Goal: Understand process/instructions

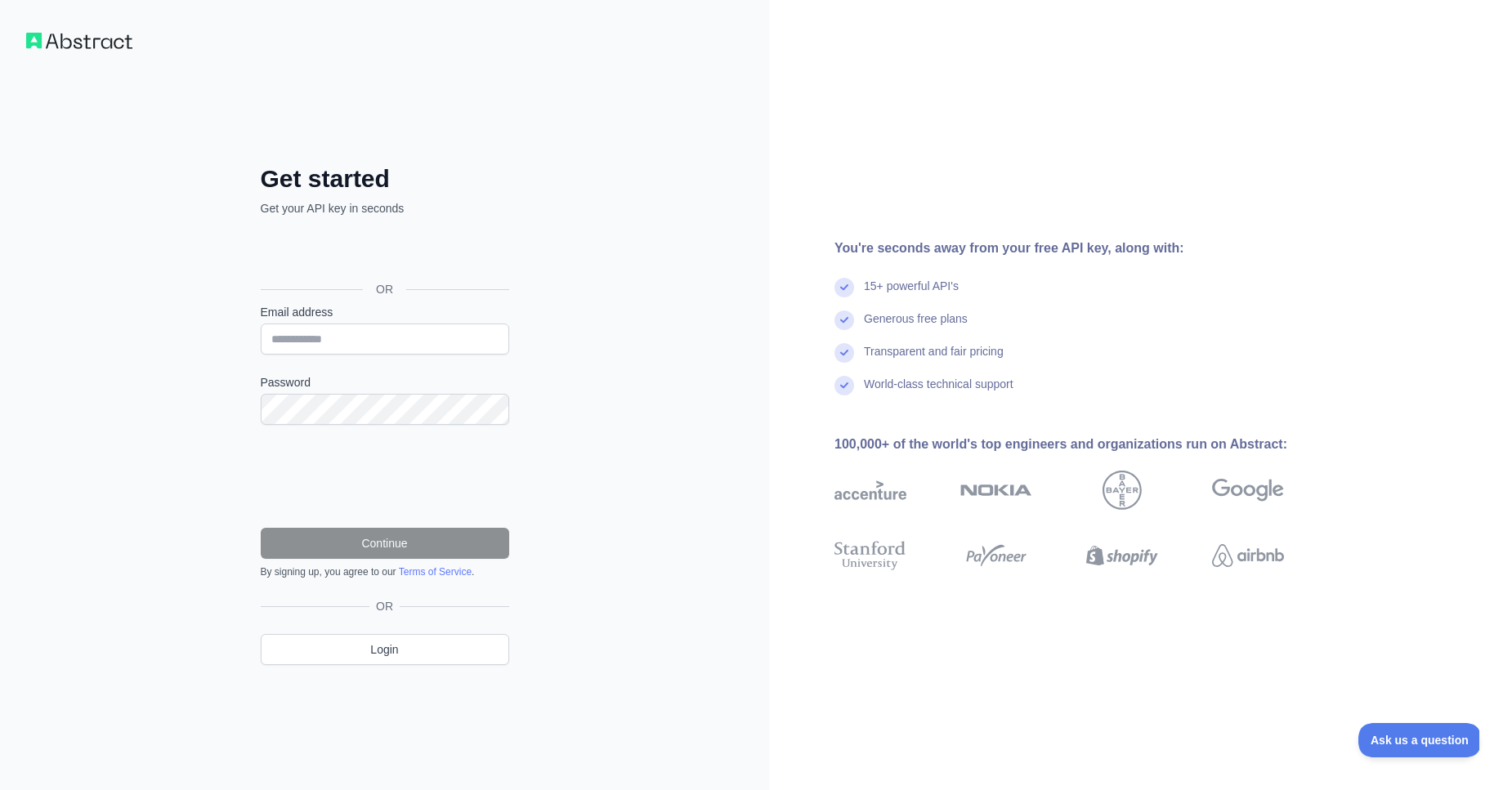
click at [425, 252] on div "Sign in with Google. Opens in new tab" at bounding box center [382, 252] width 245 height 36
click at [367, 262] on div "Sign in with Google. Opens in new tab" at bounding box center [382, 252] width 245 height 36
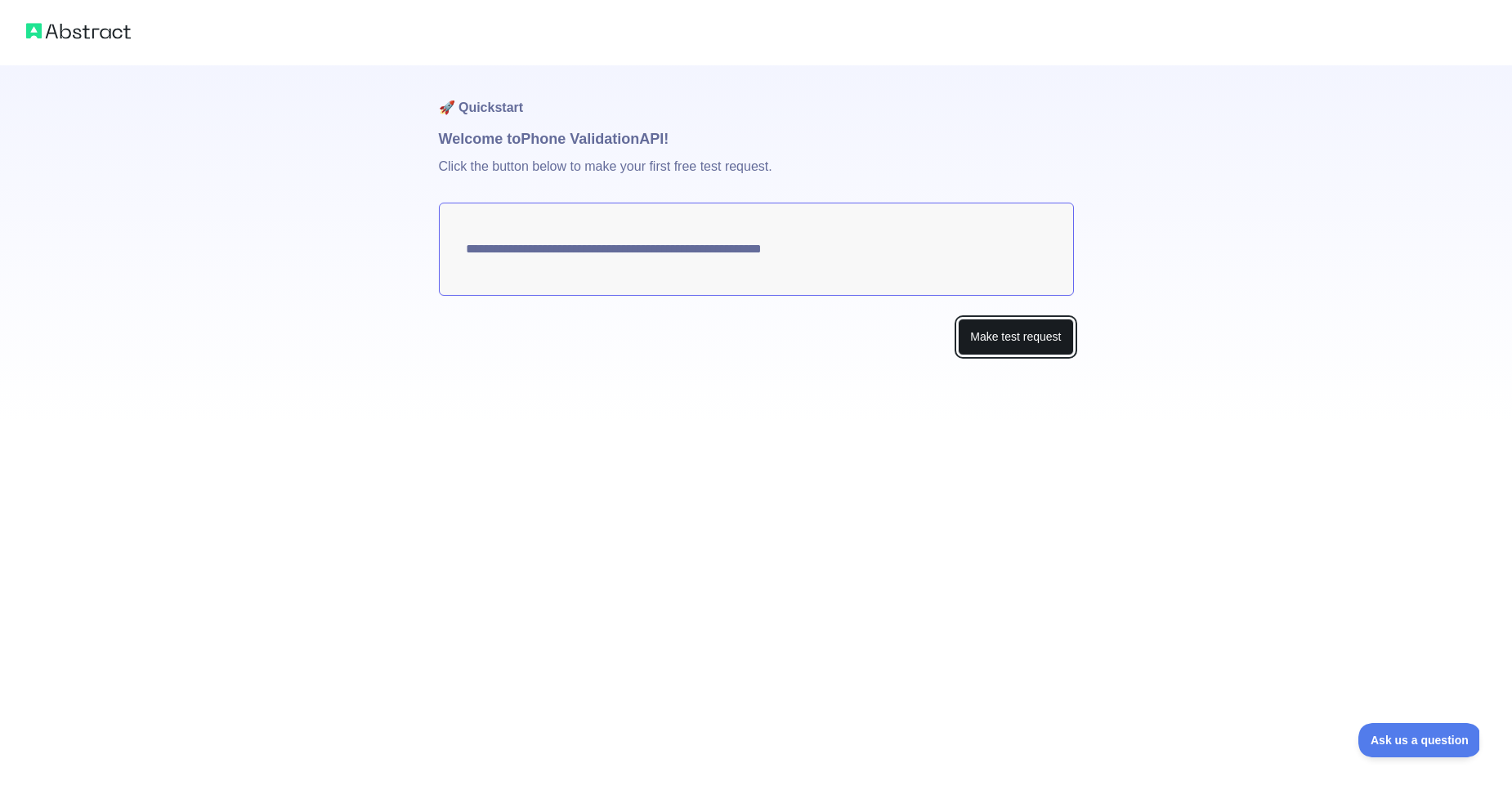
click at [999, 341] on button "Make test request" at bounding box center [1016, 337] width 116 height 37
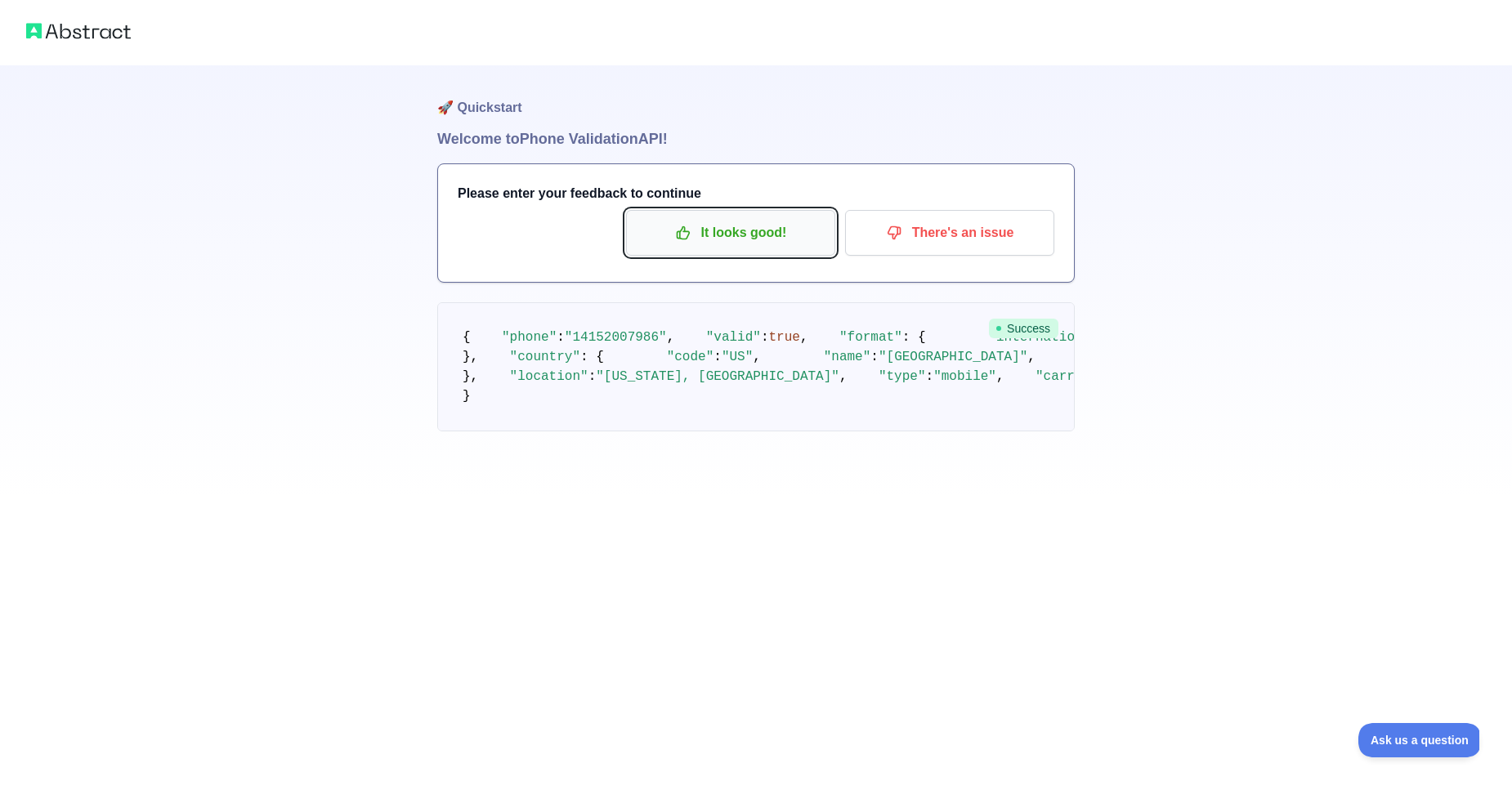
click at [709, 241] on p "It looks good!" at bounding box center [731, 233] width 185 height 27
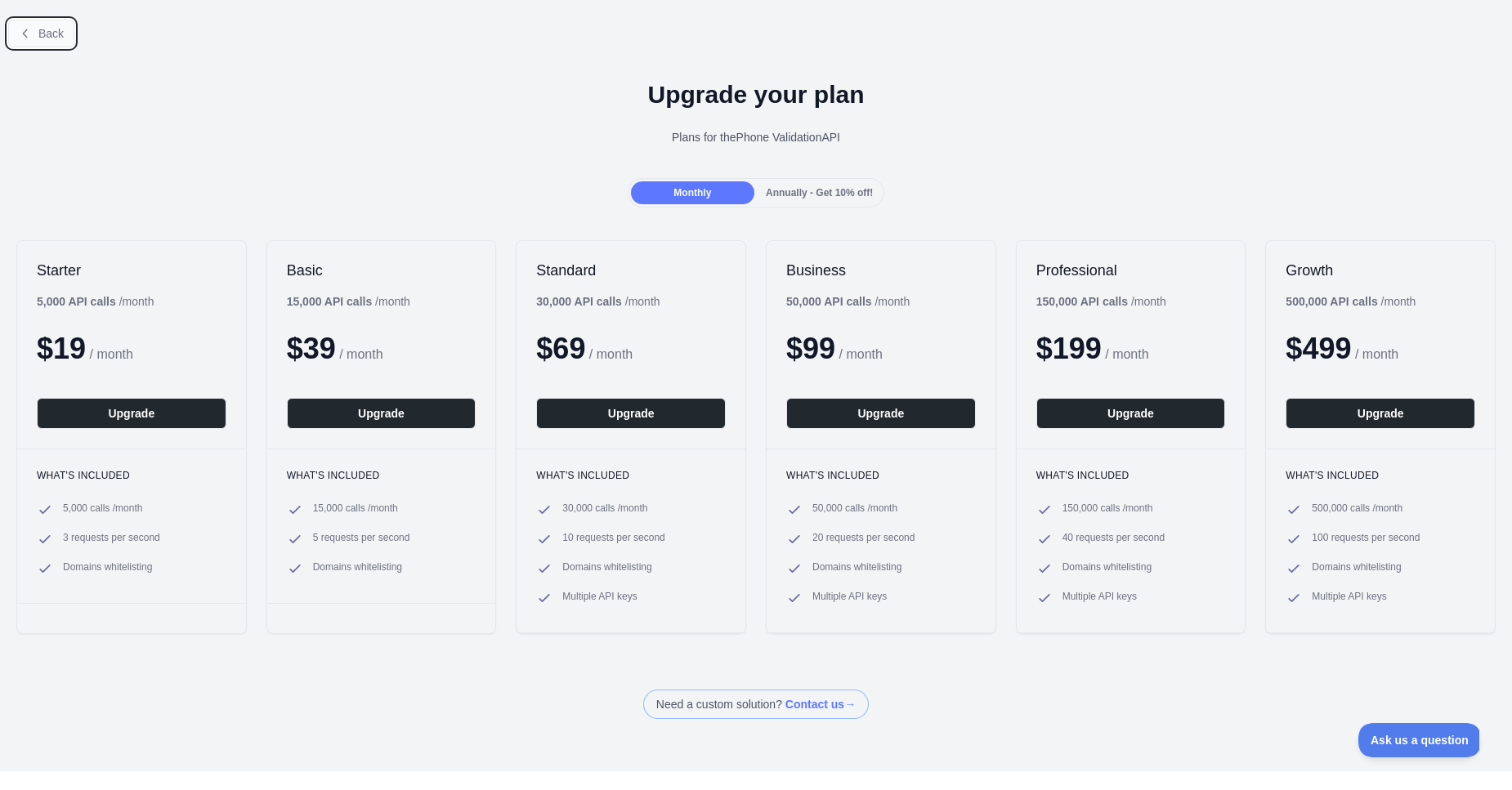
click at [34, 28] on button "Back" at bounding box center [41, 33] width 66 height 27
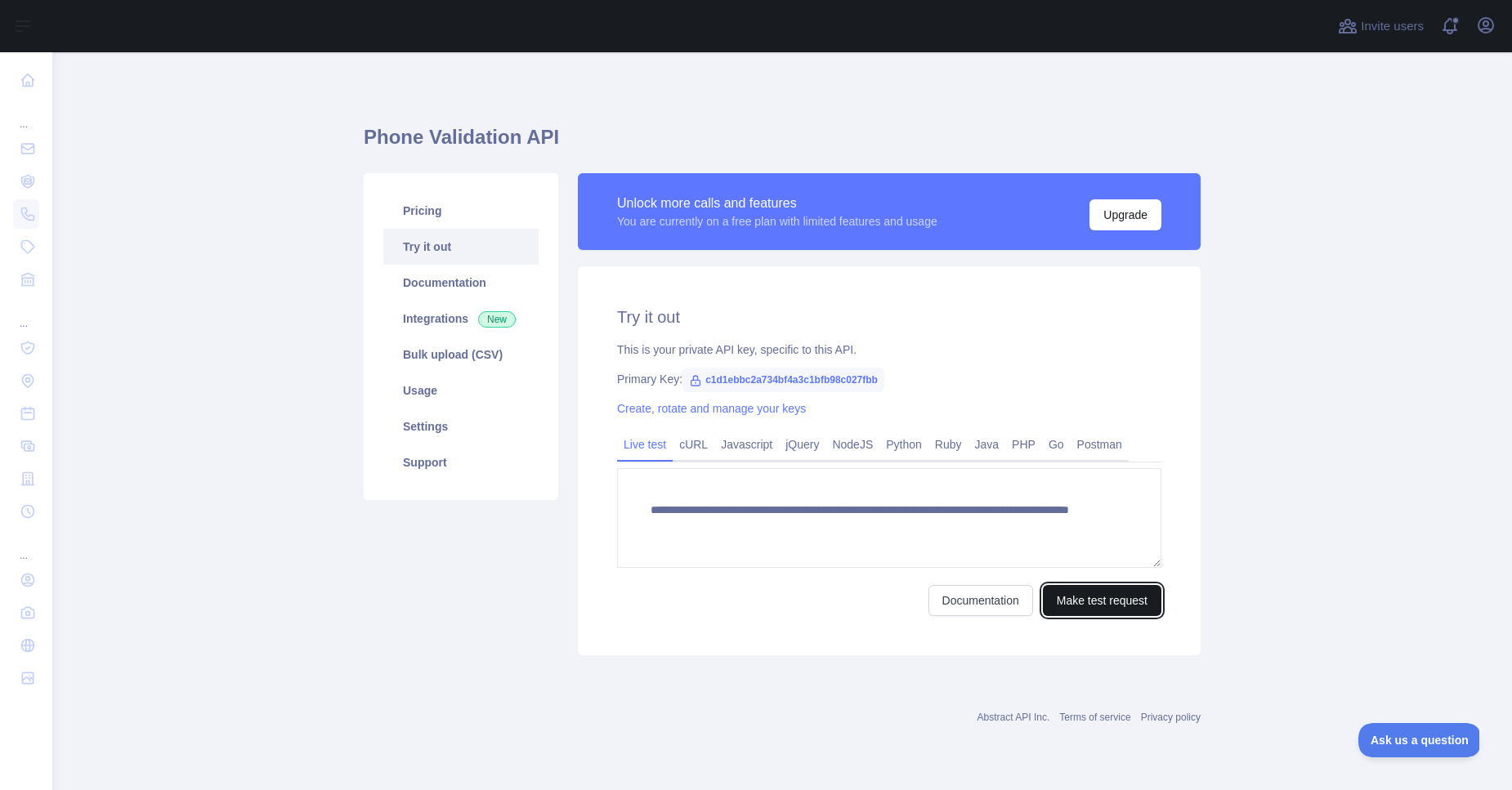
click at [1067, 592] on button "Make test request" at bounding box center [1102, 600] width 118 height 31
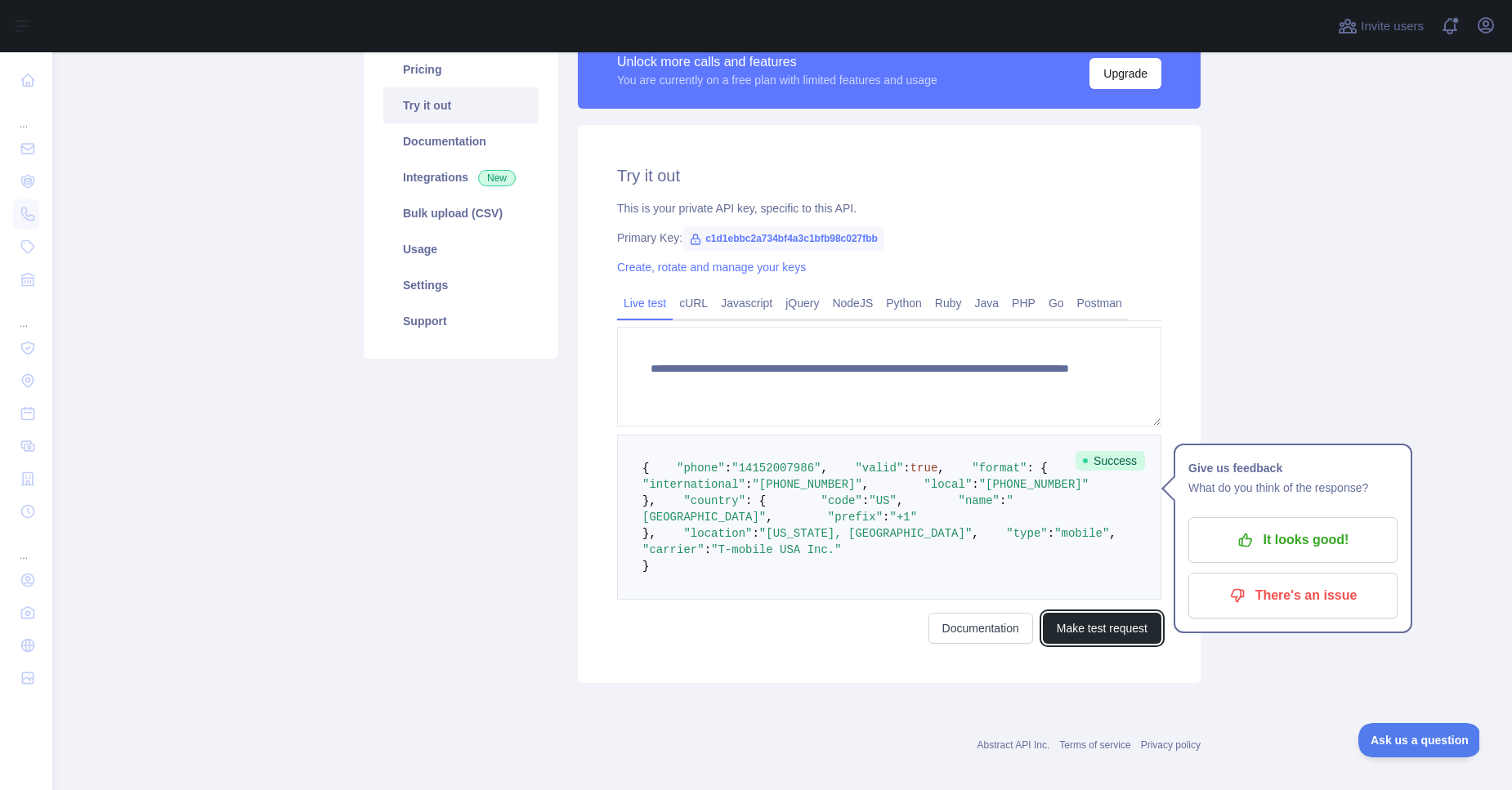
scroll to position [184, 0]
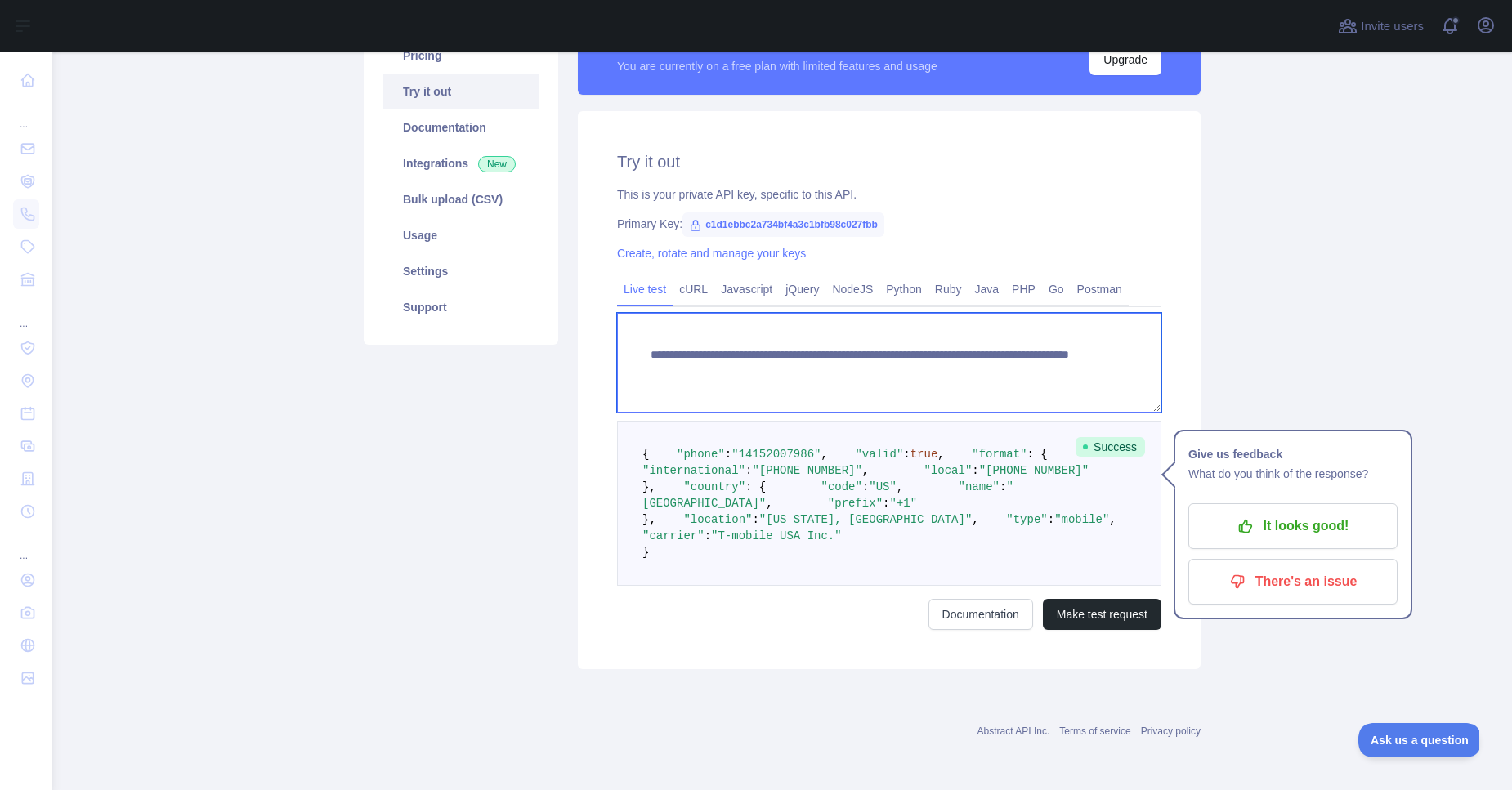
click at [863, 328] on textarea "**********" at bounding box center [889, 362] width 545 height 100
paste textarea "**********"
type textarea "**********"
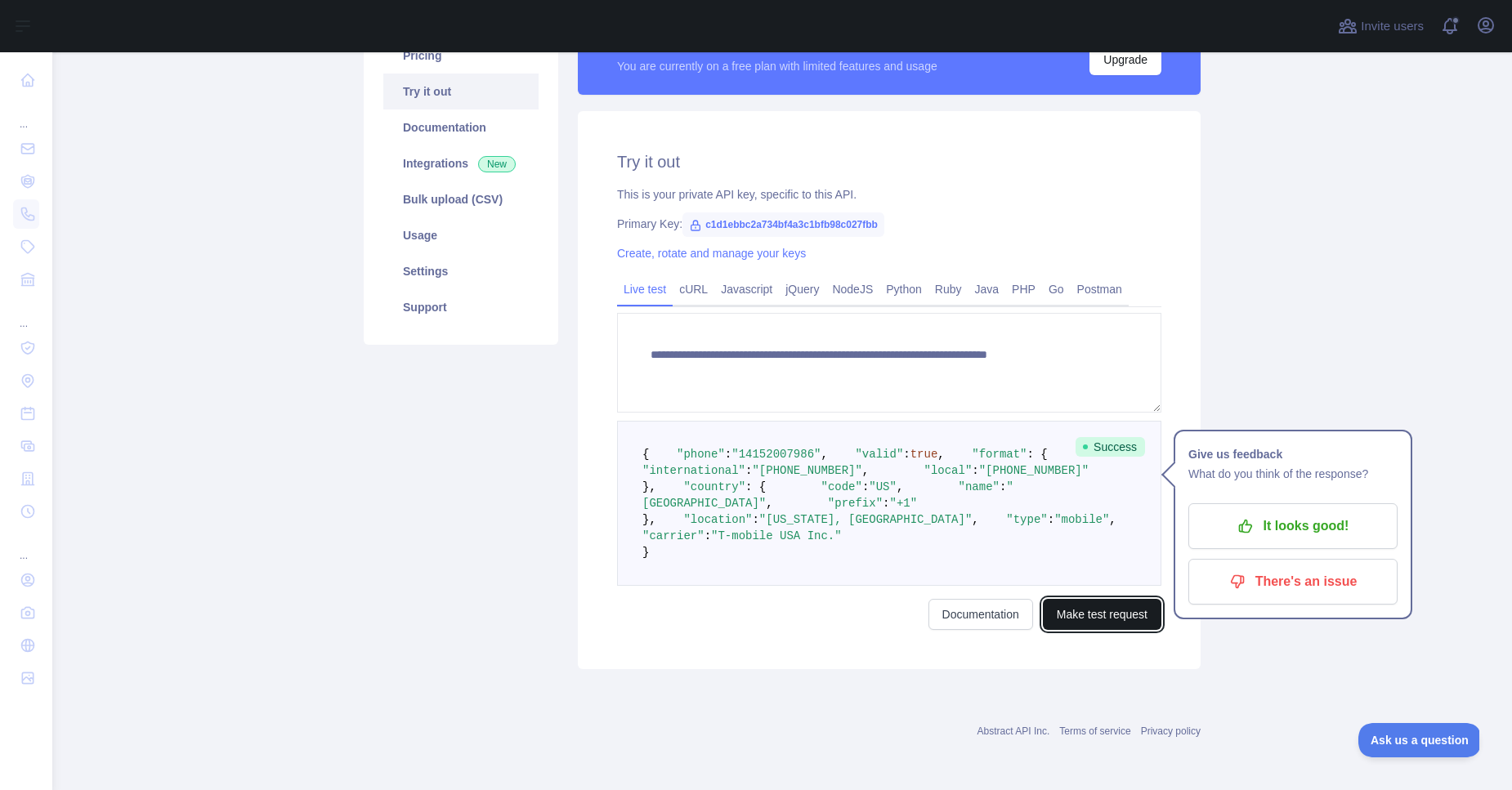
click at [1088, 630] on button "Make test request" at bounding box center [1102, 615] width 118 height 31
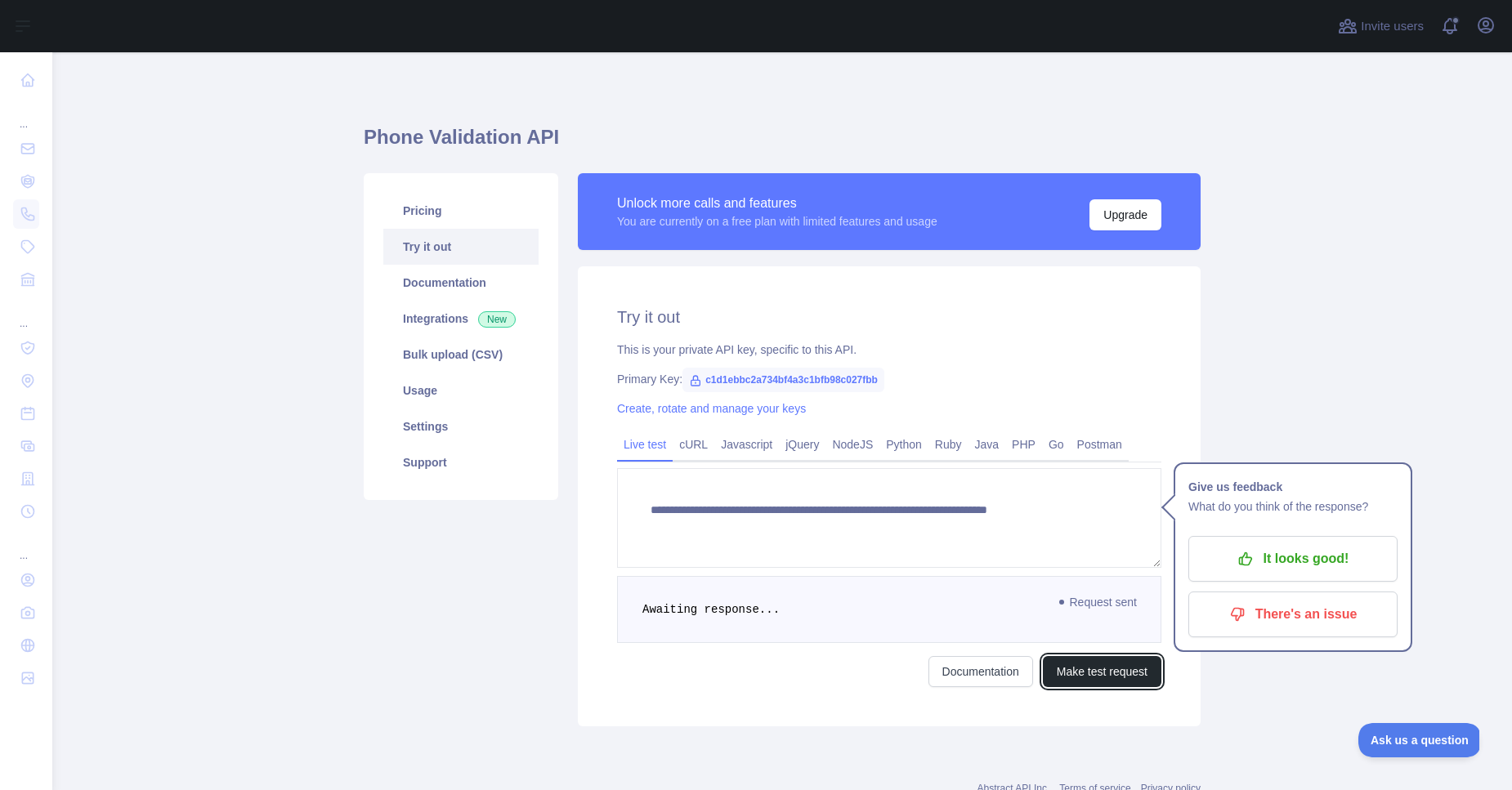
scroll to position [55, 0]
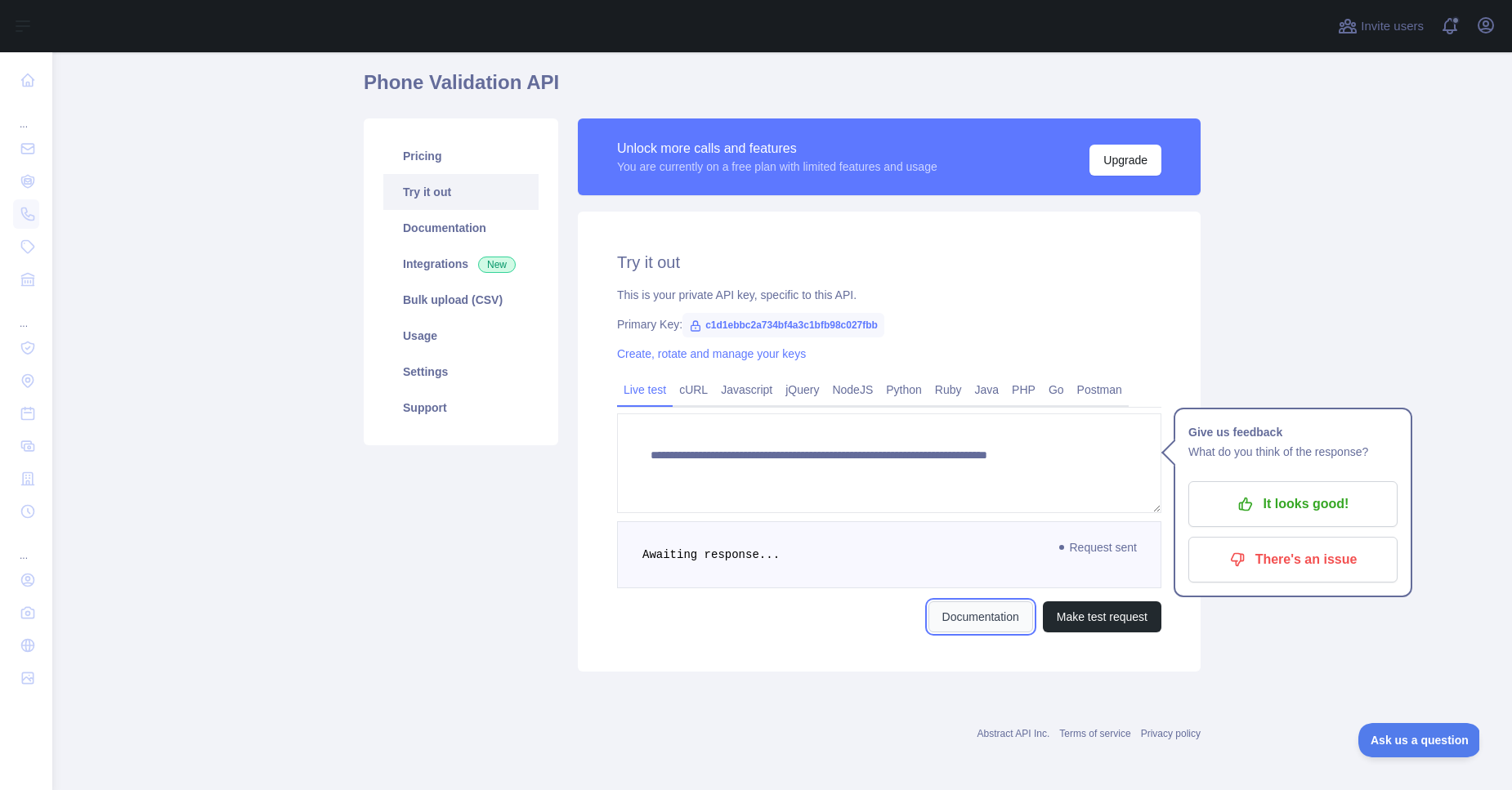
click at [939, 623] on link "Documentation" at bounding box center [981, 617] width 105 height 31
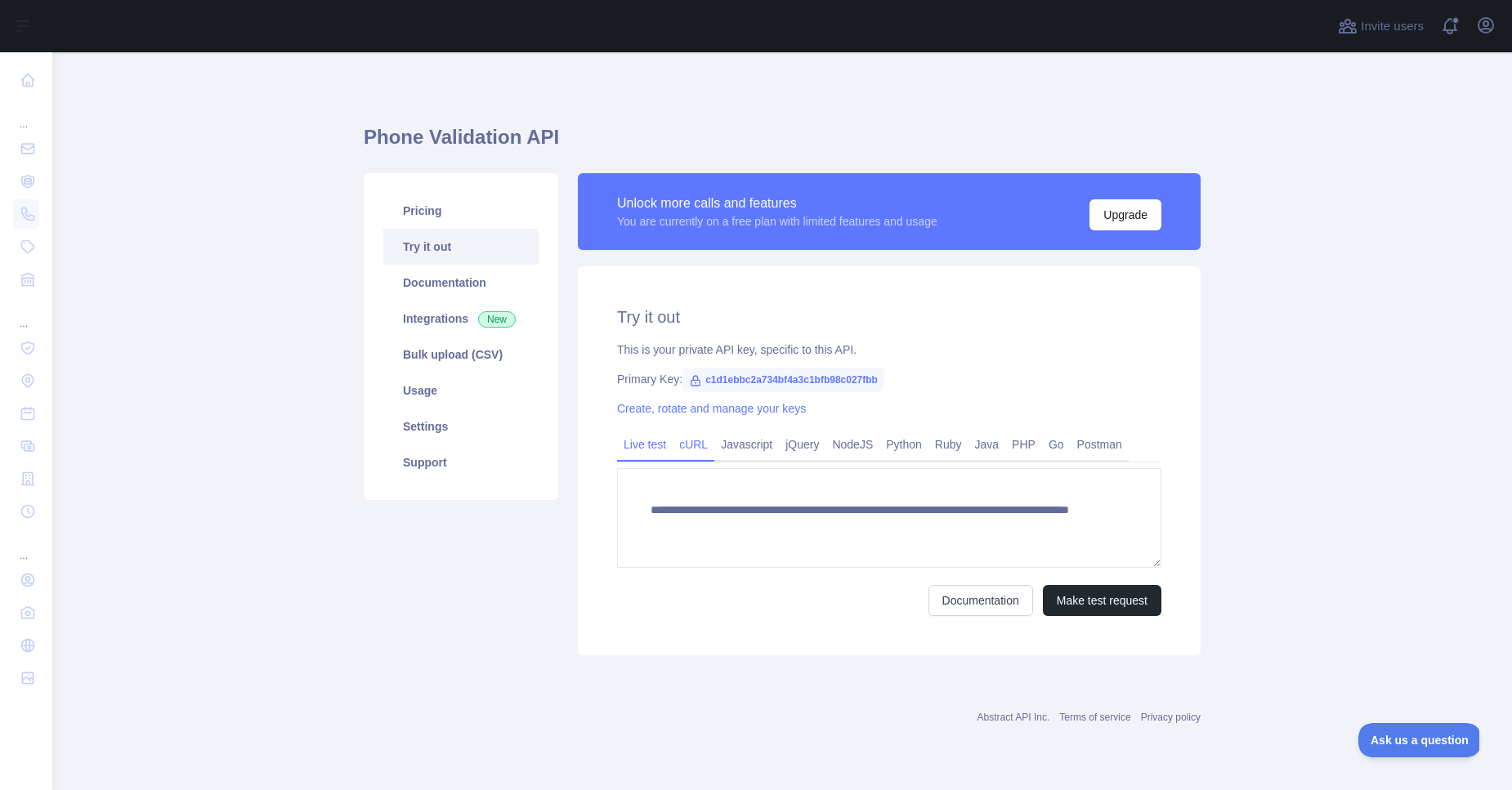
click at [694, 451] on link "cURL" at bounding box center [693, 444] width 41 height 27
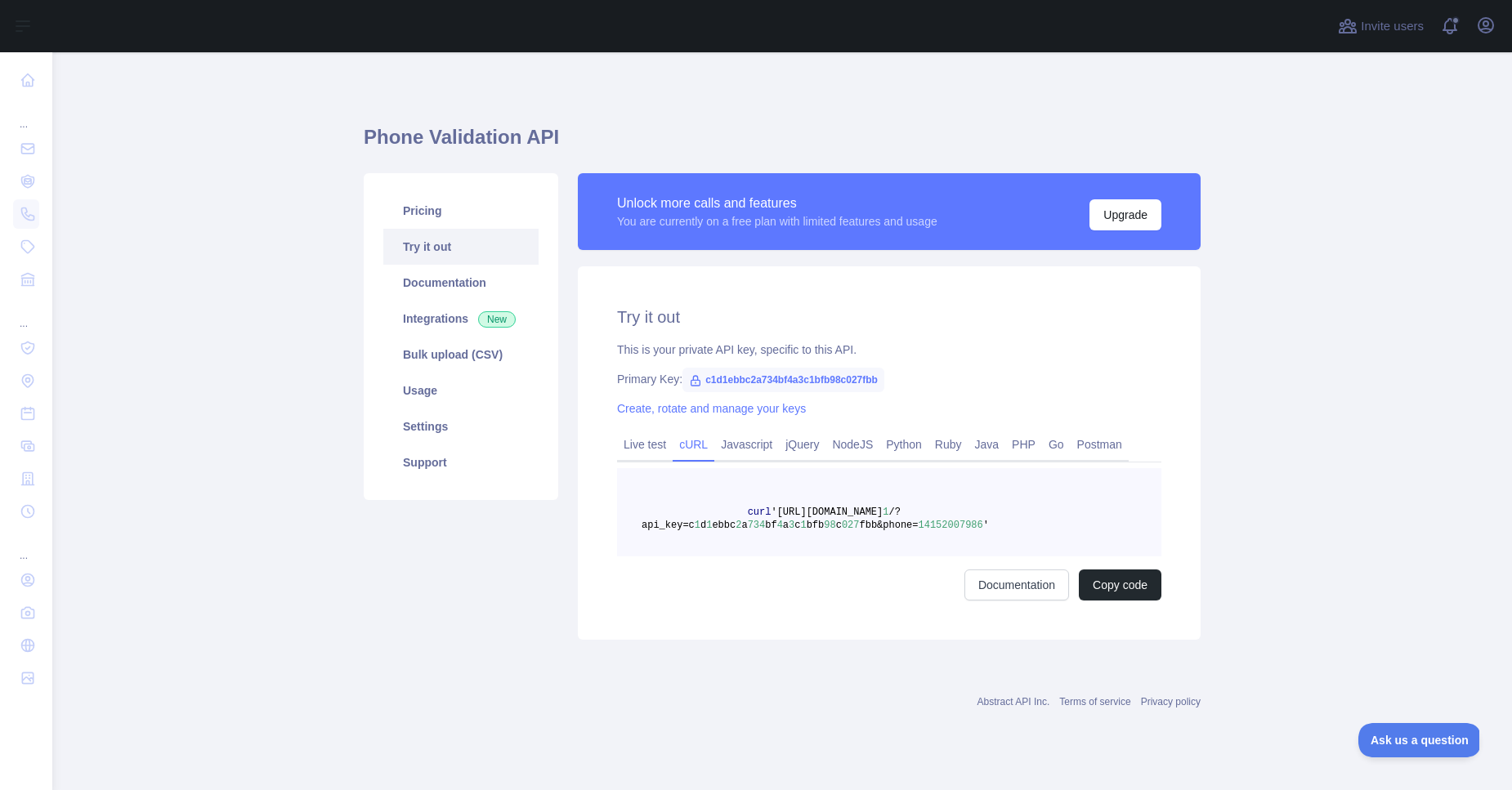
click at [982, 524] on span "14152007986" at bounding box center [951, 525] width 64 height 11
drag, startPoint x: 992, startPoint y: 521, endPoint x: 735, endPoint y: 510, distance: 257.2
click at [735, 510] on pre "curl '[URL][DOMAIN_NAME] 1 /?api_key=c 1 d 1 ebbc 2 a 734 bf 4 a 3 c 1 bfb 98 c…" at bounding box center [889, 512] width 545 height 88
click at [743, 511] on span at bounding box center [695, 512] width 106 height 11
drag, startPoint x: 996, startPoint y: 524, endPoint x: 738, endPoint y: 499, distance: 259.2
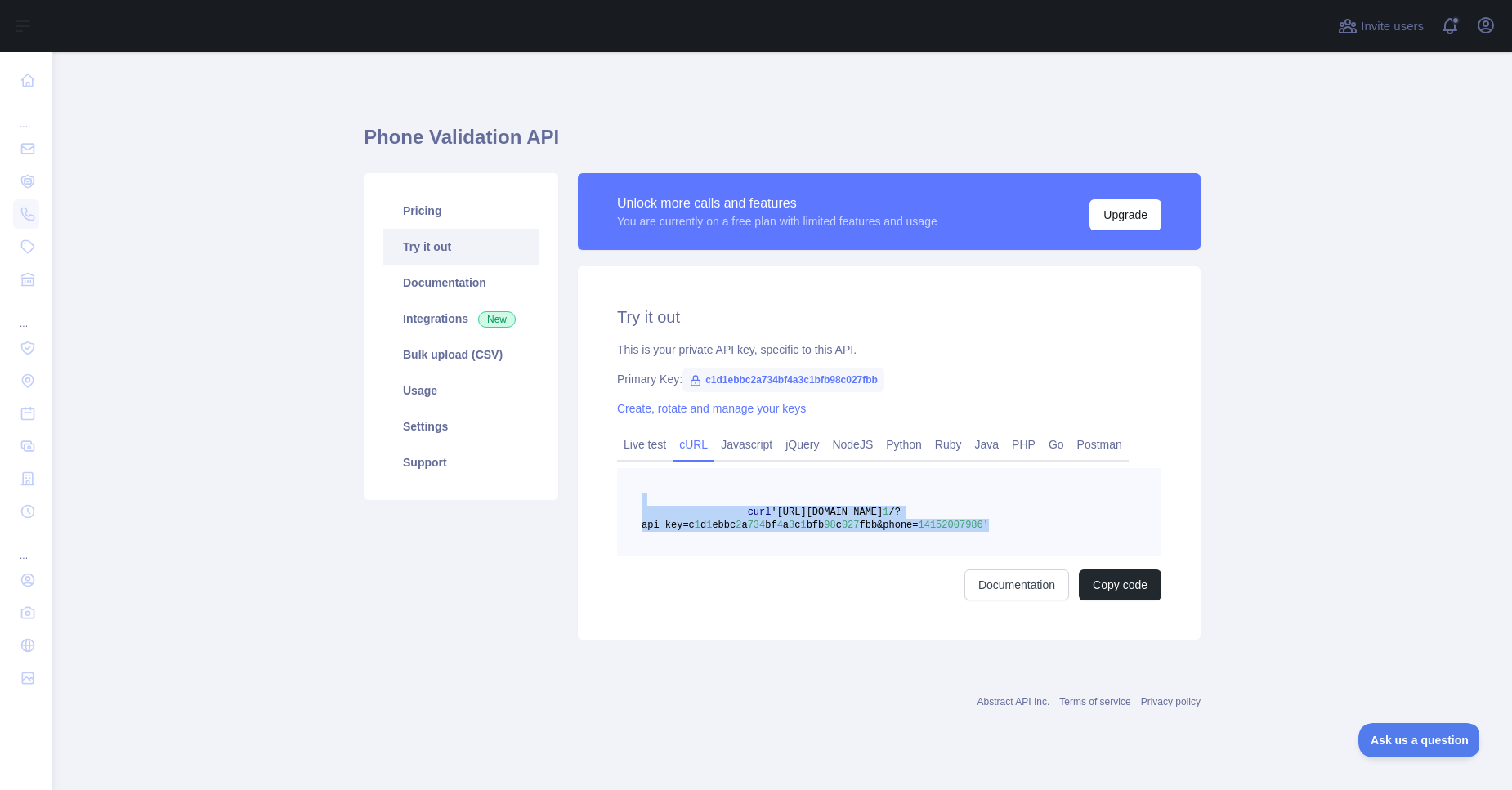
click at [738, 499] on pre "curl '[URL][DOMAIN_NAME] 1 /?api_key=c 1 d 1 ebbc 2 a 734 bf 4 a 3 c 1 bfb 98 c…" at bounding box center [889, 512] width 545 height 88
copy code "curl '[URL][DOMAIN_NAME] 1 /?api_key=c 1 d 1 ebbc 2 a 734 bf 4 a 3 c 1 bfb 98 c…"
